Goal: Task Accomplishment & Management: Manage account settings

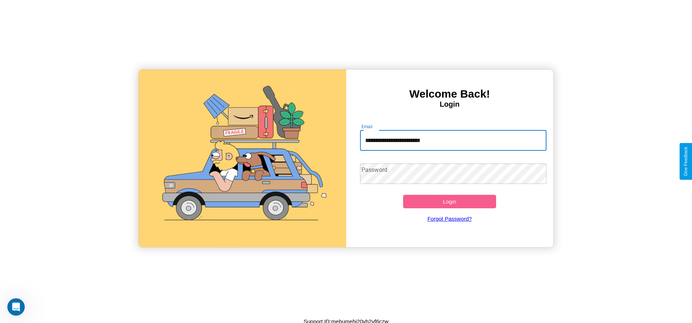
type input "**********"
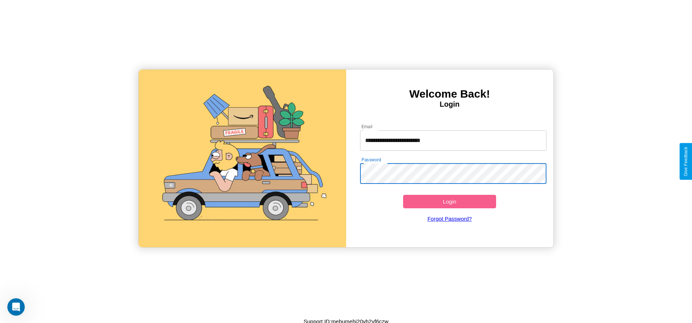
click at [449, 202] on button "Login" at bounding box center [449, 201] width 93 height 13
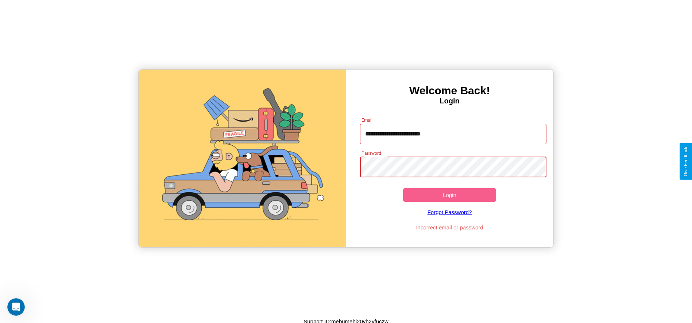
click at [449, 195] on button "Login" at bounding box center [449, 194] width 93 height 13
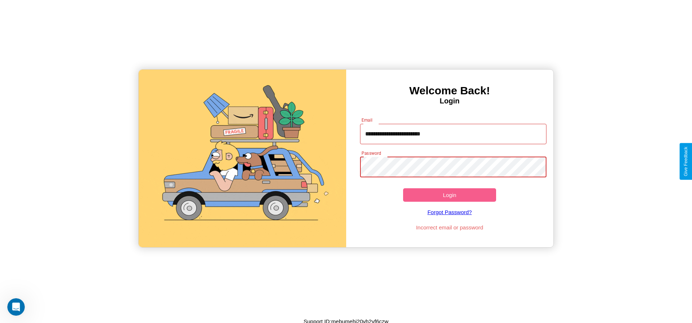
click at [449, 195] on button "Login" at bounding box center [449, 194] width 93 height 13
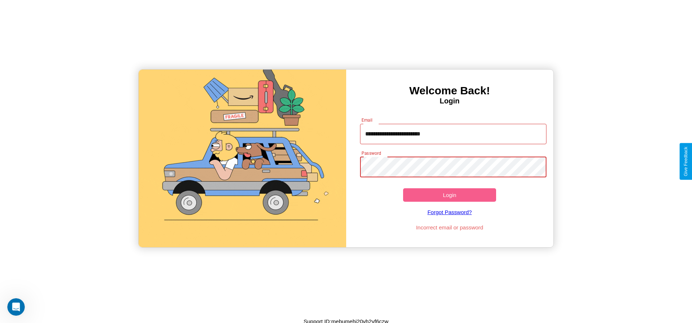
click at [449, 195] on button "Login" at bounding box center [449, 194] width 93 height 13
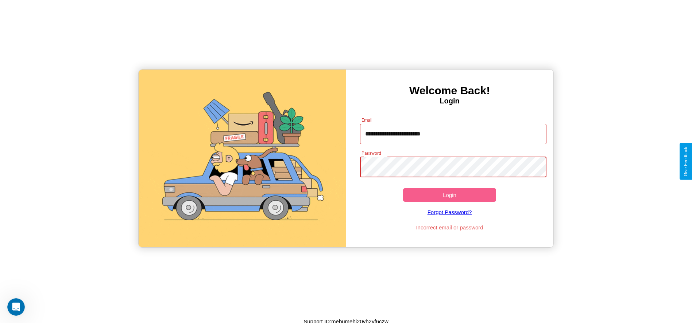
click at [449, 195] on button "Login" at bounding box center [449, 194] width 93 height 13
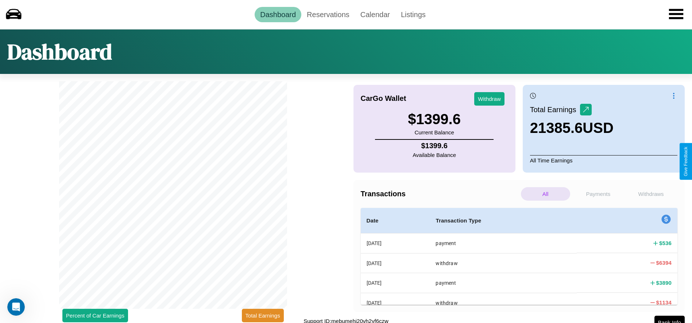
scroll to position [6, 0]
